Goal: Information Seeking & Learning: Learn about a topic

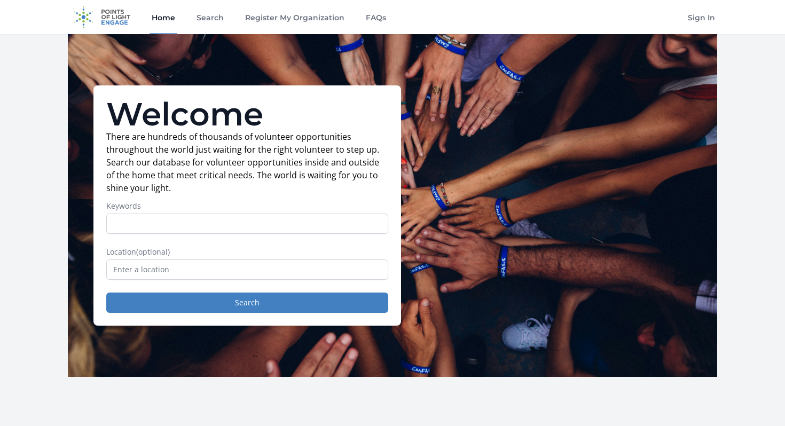
click at [138, 224] on input "Keywords" at bounding box center [247, 224] width 282 height 20
type input "speech"
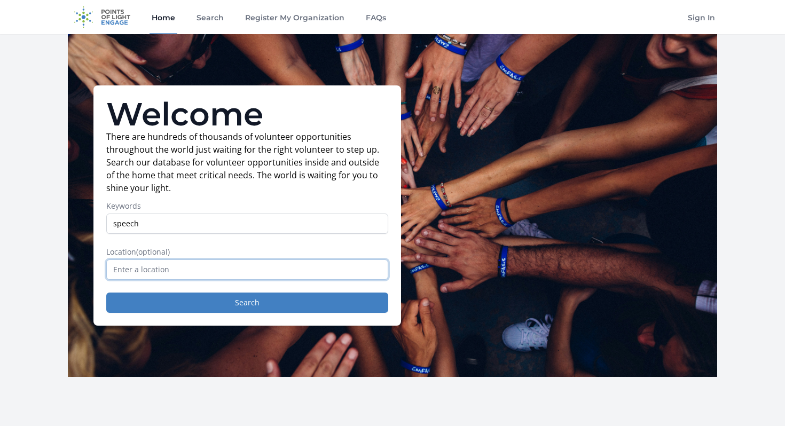
click at [150, 269] on input "text" at bounding box center [247, 270] width 282 height 20
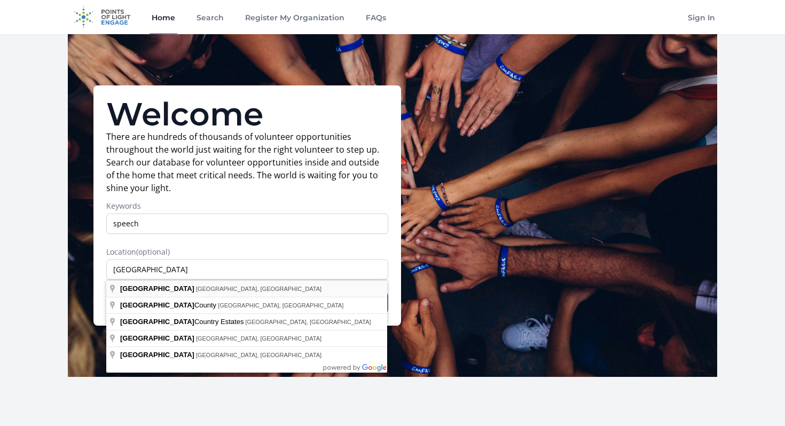
type input "[GEOGRAPHIC_DATA], [GEOGRAPHIC_DATA], [GEOGRAPHIC_DATA]"
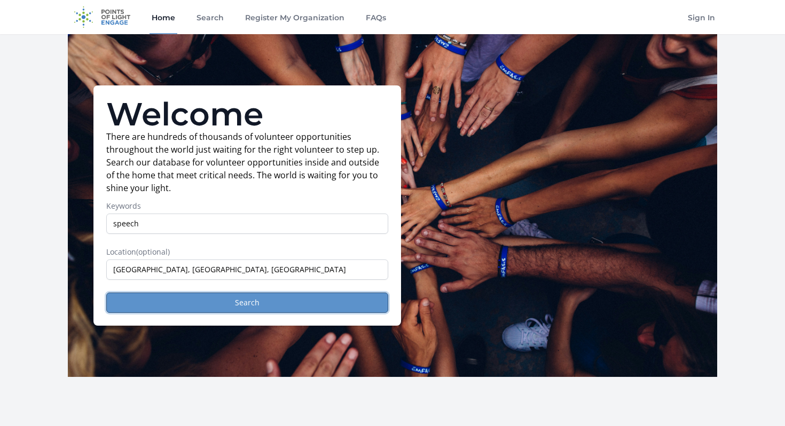
click at [186, 304] on button "Search" at bounding box center [247, 303] width 282 height 20
